Goal: Information Seeking & Learning: Learn about a topic

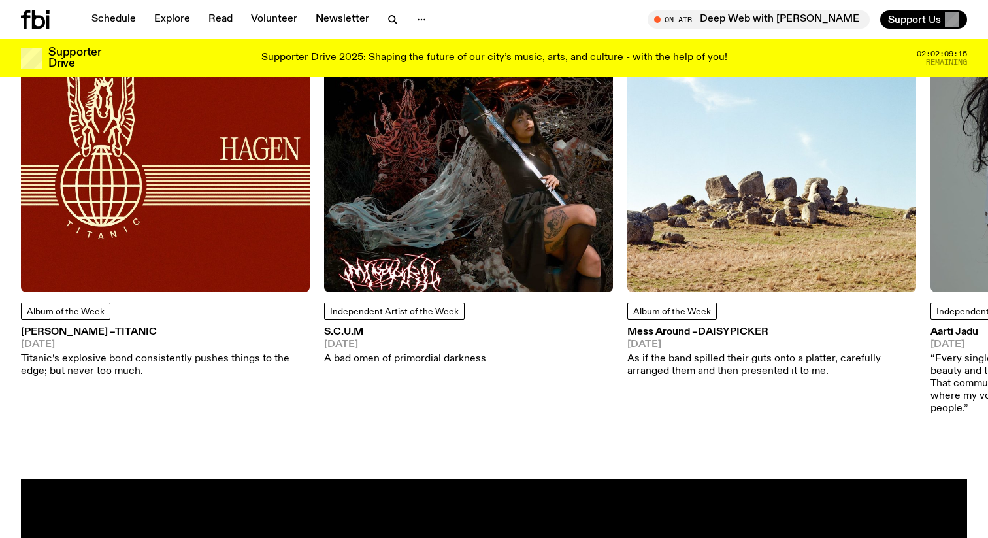
scroll to position [1615, 0]
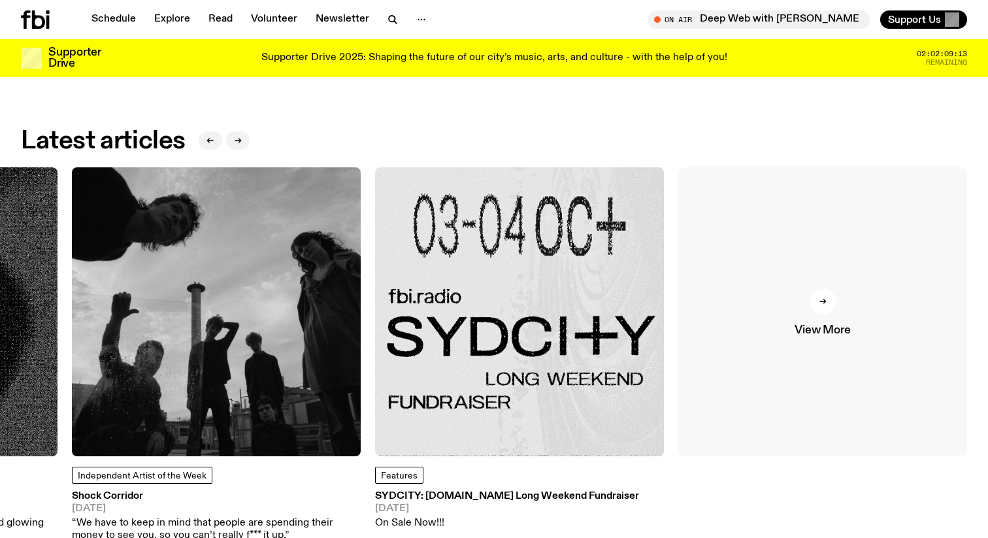
click at [859, 289] on link "View More" at bounding box center [822, 311] width 289 height 289
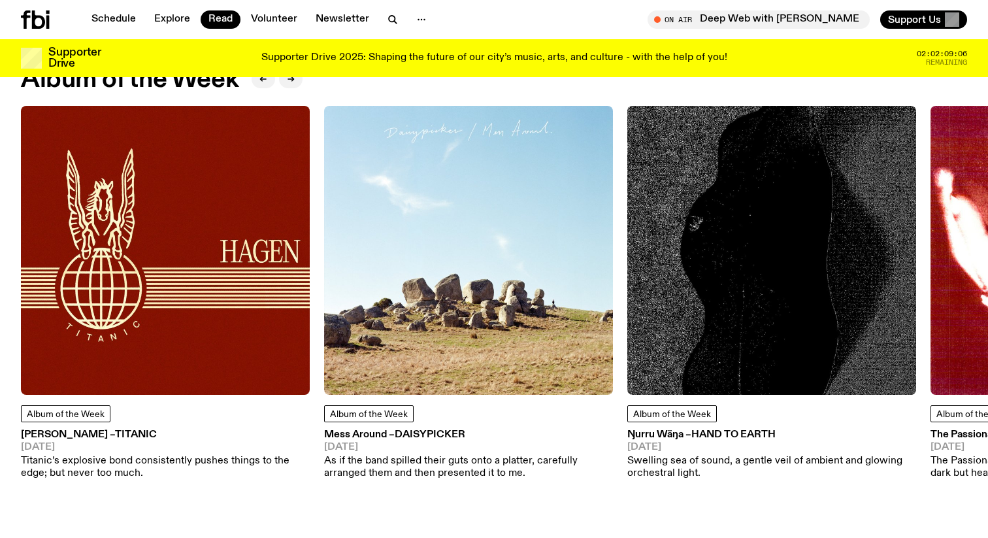
scroll to position [589, 0]
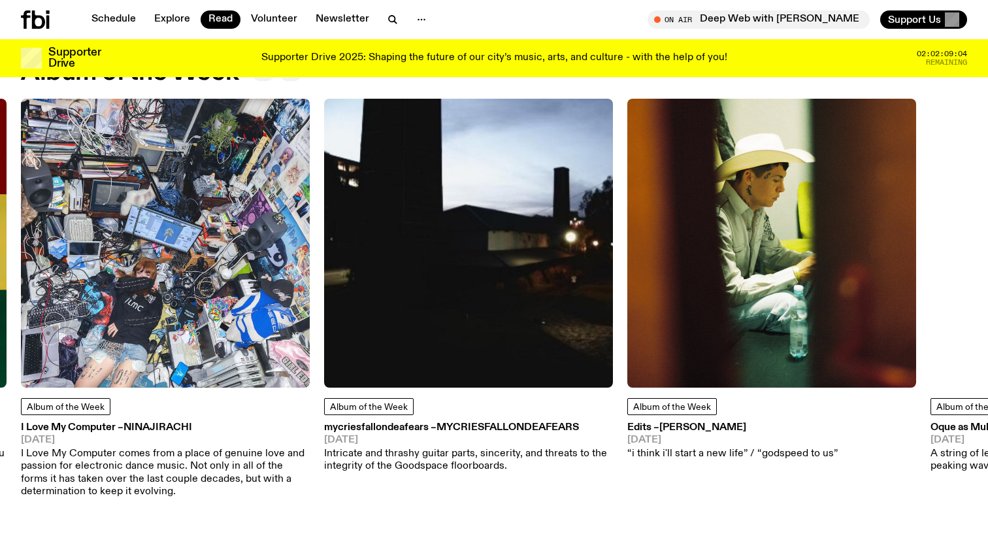
click at [133, 242] on img at bounding box center [165, 243] width 289 height 289
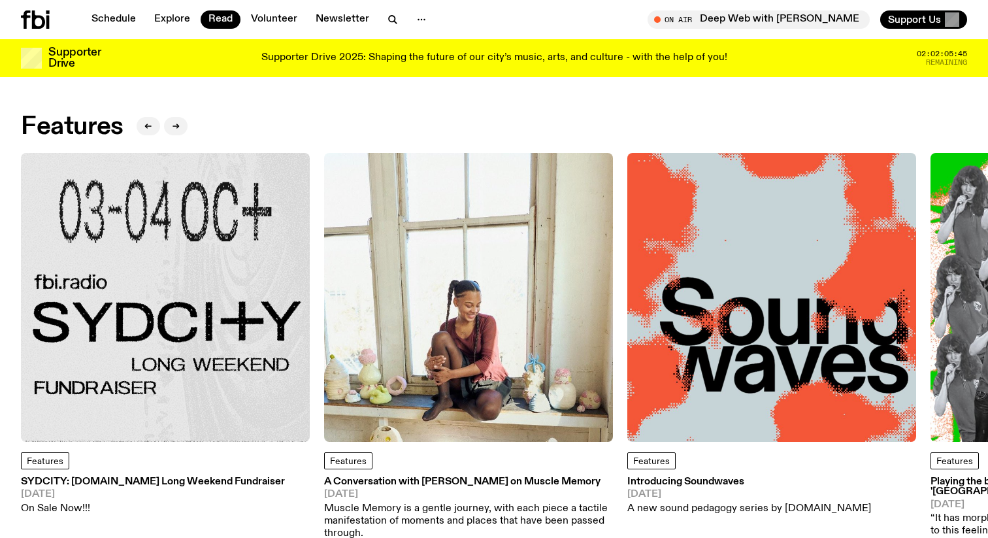
scroll to position [616, 0]
